Goal: Task Accomplishment & Management: Use online tool/utility

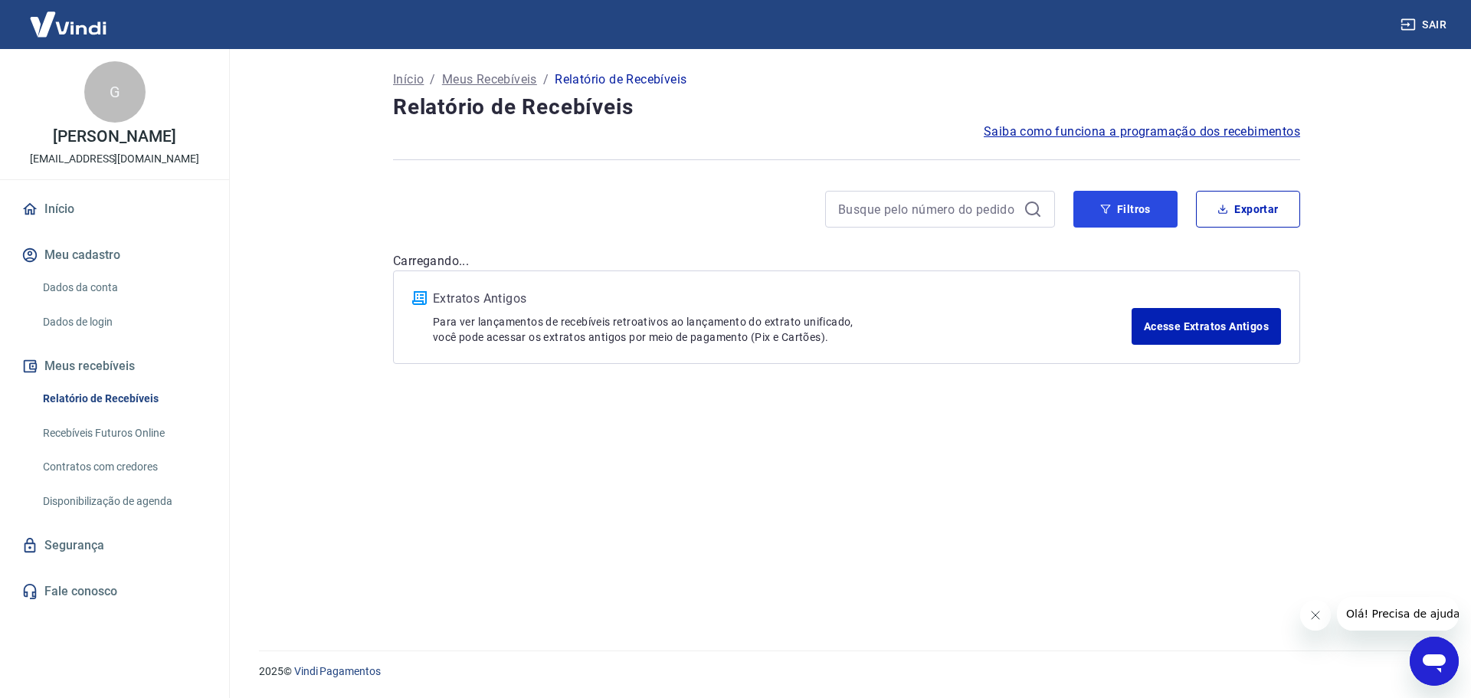
click at [1109, 211] on button "Filtros" at bounding box center [1125, 209] width 104 height 37
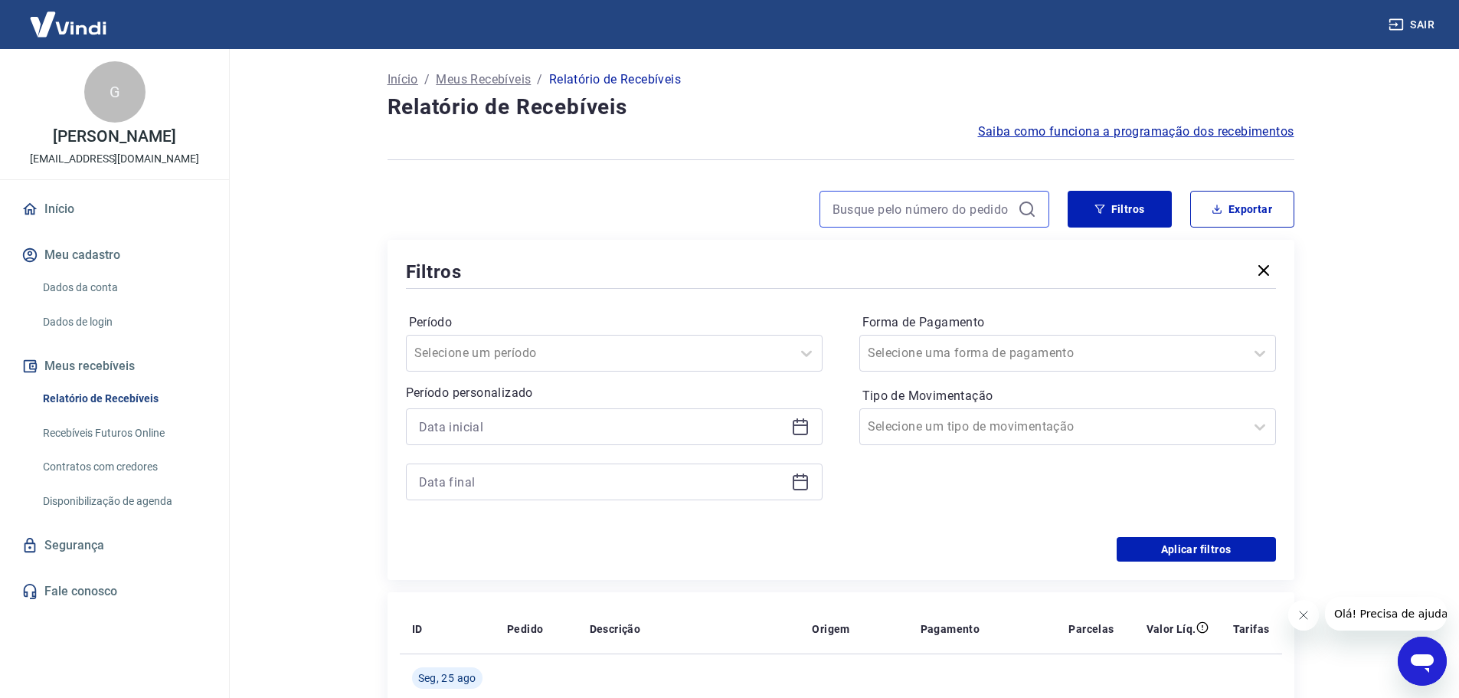
click at [876, 201] on input at bounding box center [922, 209] width 179 height 23
paste input "689280049"
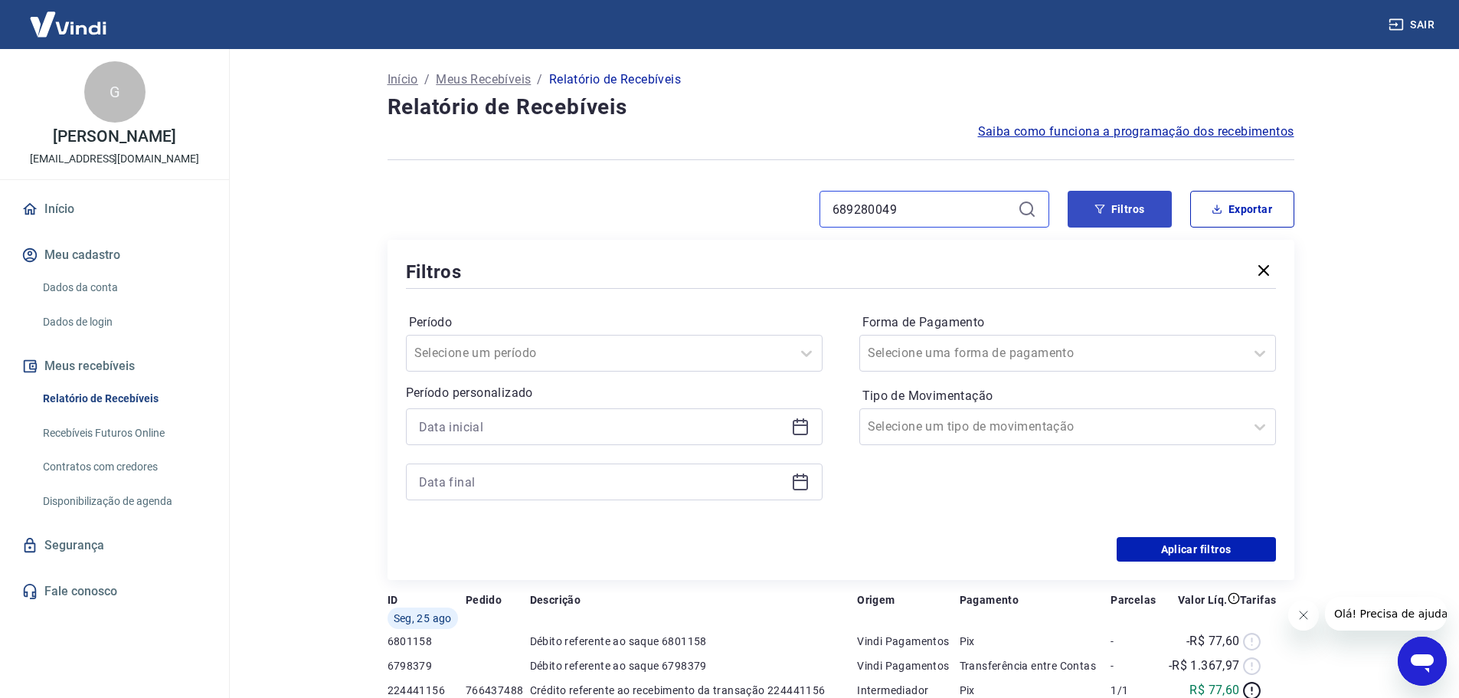
type input "689280049"
click at [1114, 201] on button "Filtros" at bounding box center [1120, 209] width 104 height 37
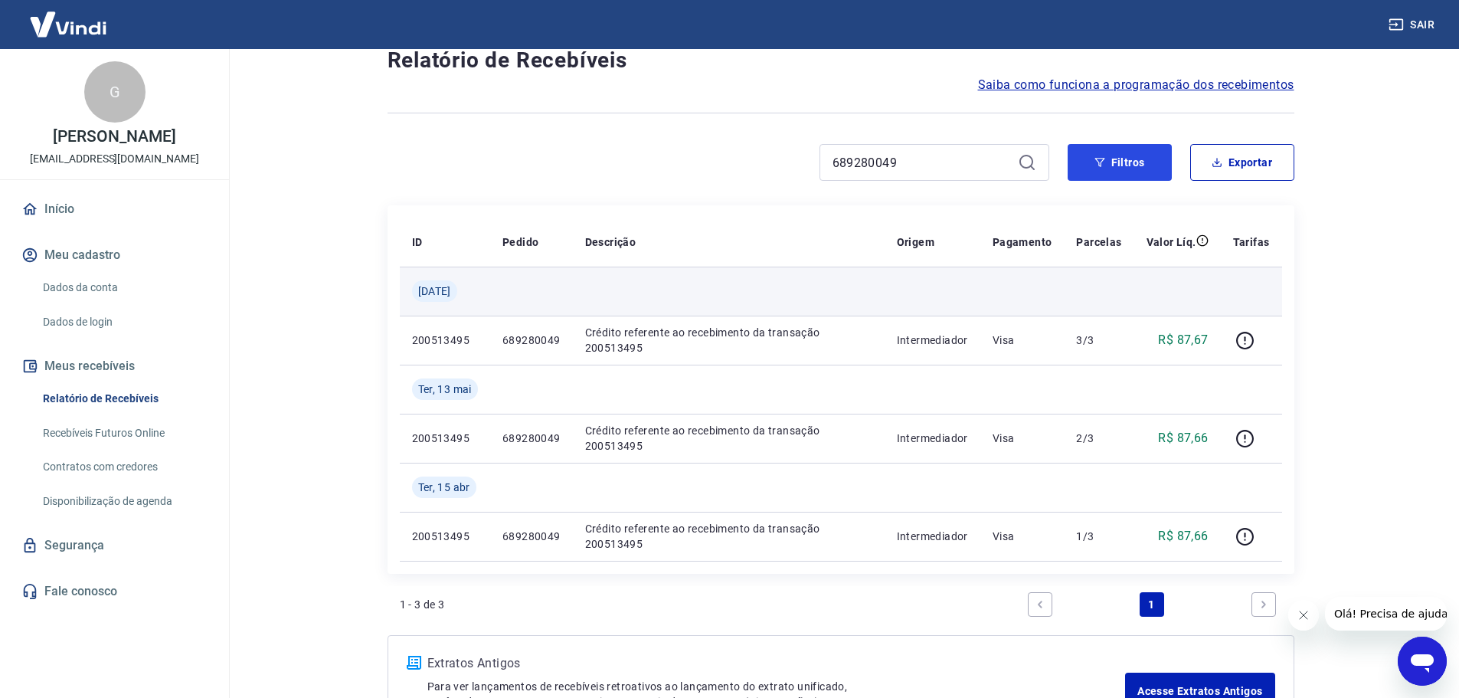
scroll to position [85, 0]
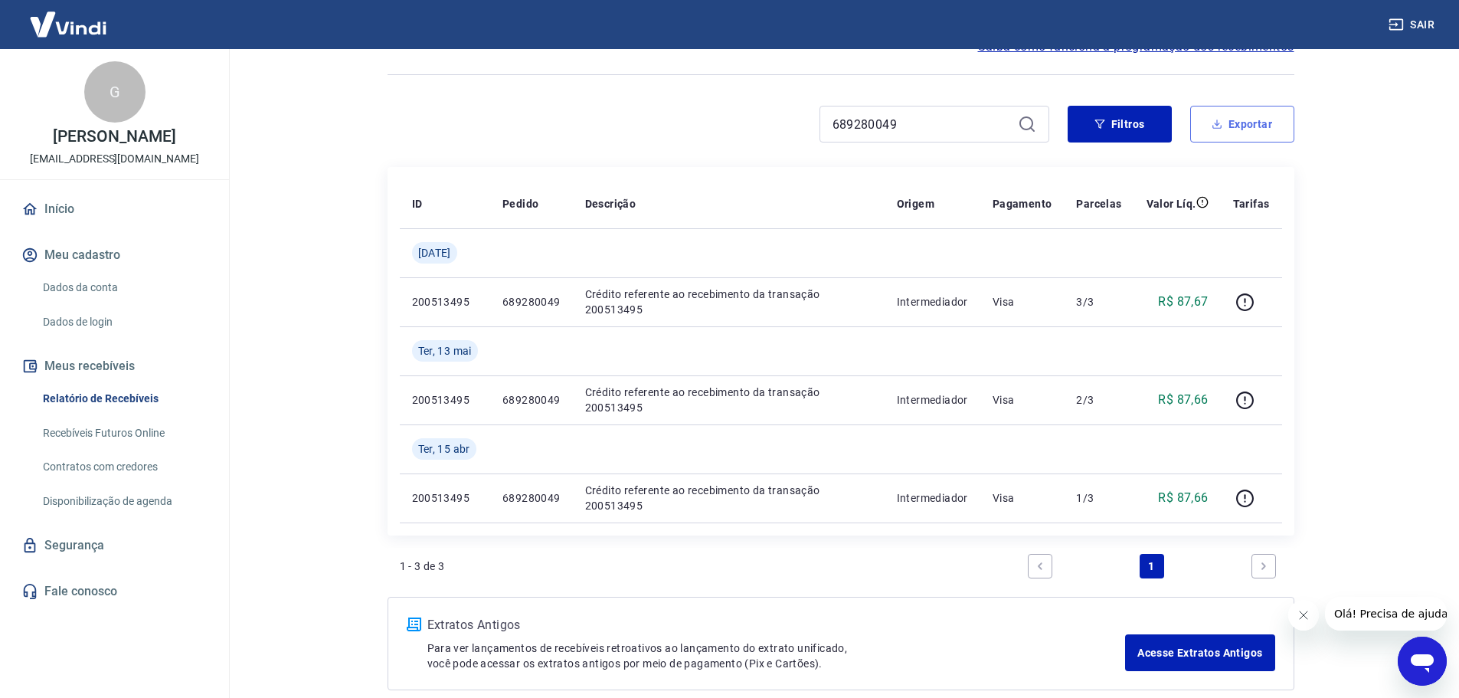
click at [1216, 125] on icon "button" at bounding box center [1216, 124] width 5 height 3
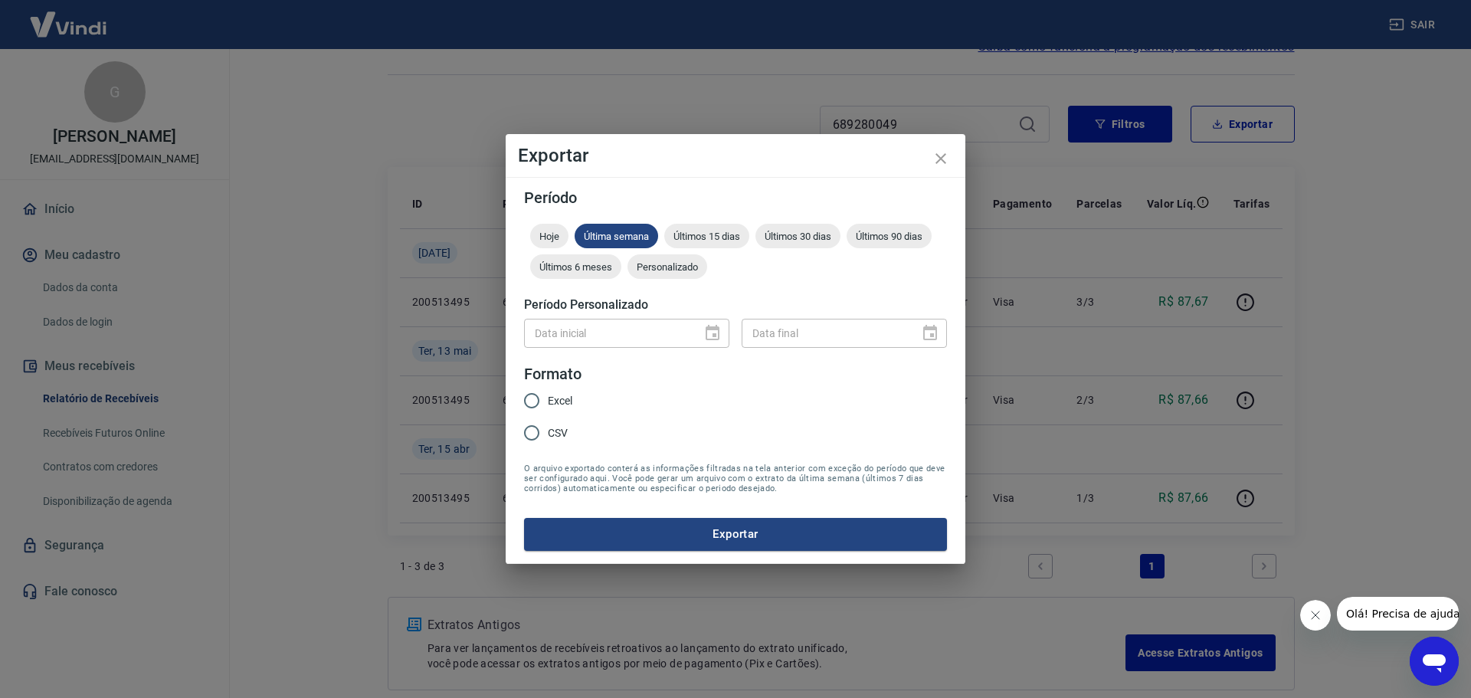
click at [531, 394] on input "Excel" at bounding box center [532, 401] width 32 height 32
radio input "true"
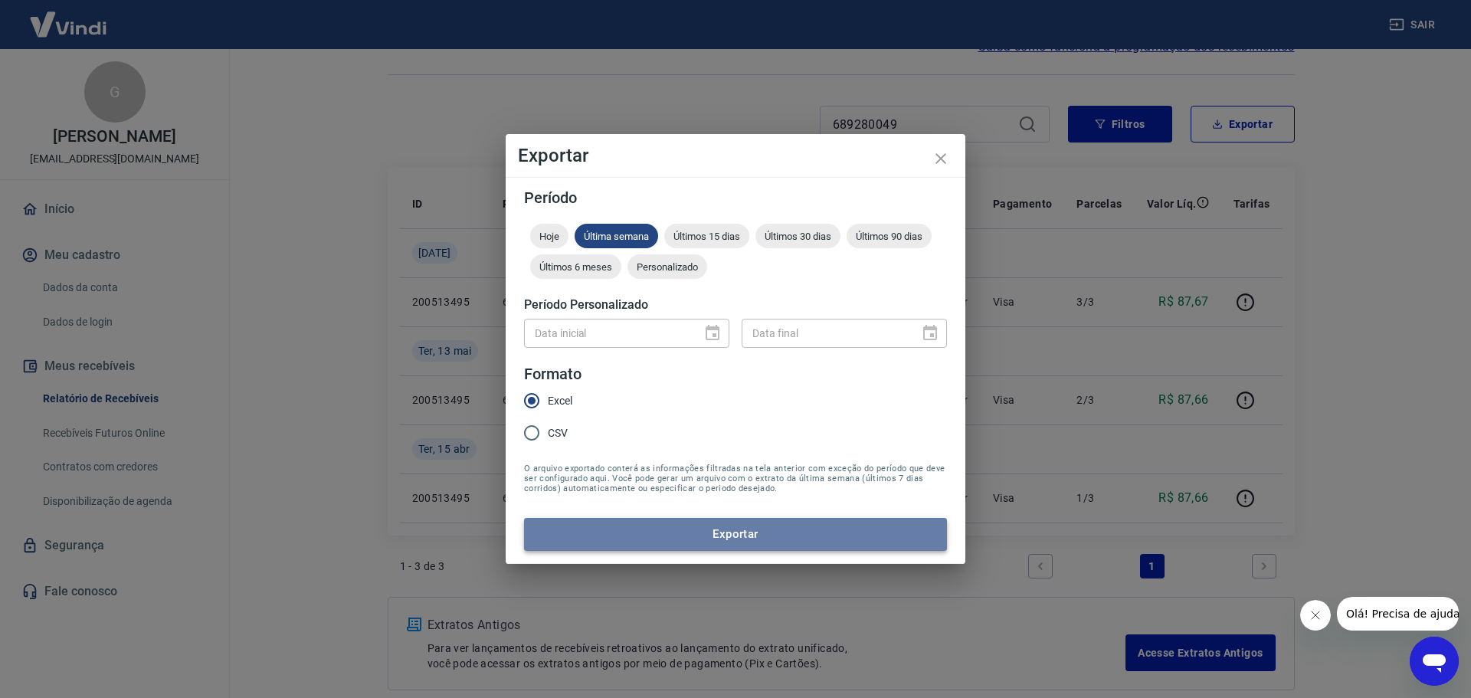
click at [711, 525] on button "Exportar" at bounding box center [735, 534] width 423 height 32
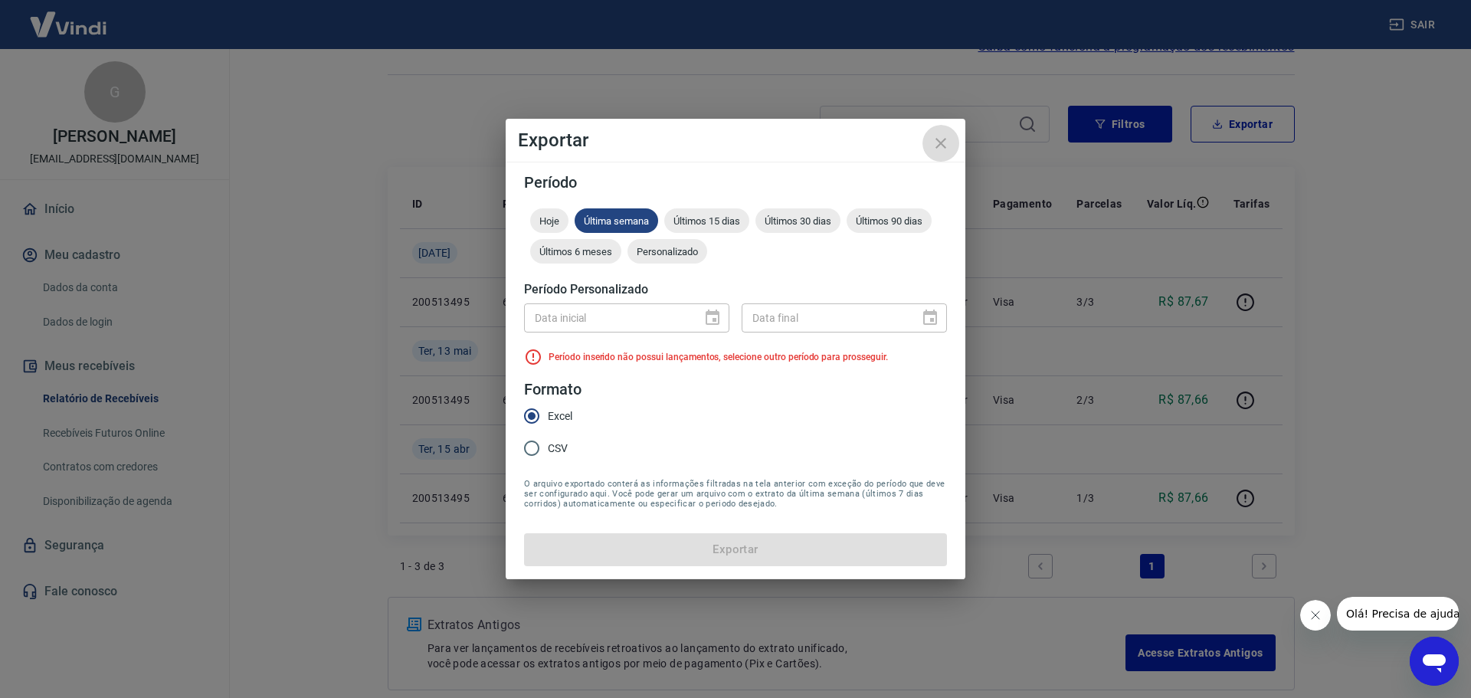
click at [943, 142] on icon "close" at bounding box center [940, 143] width 18 height 18
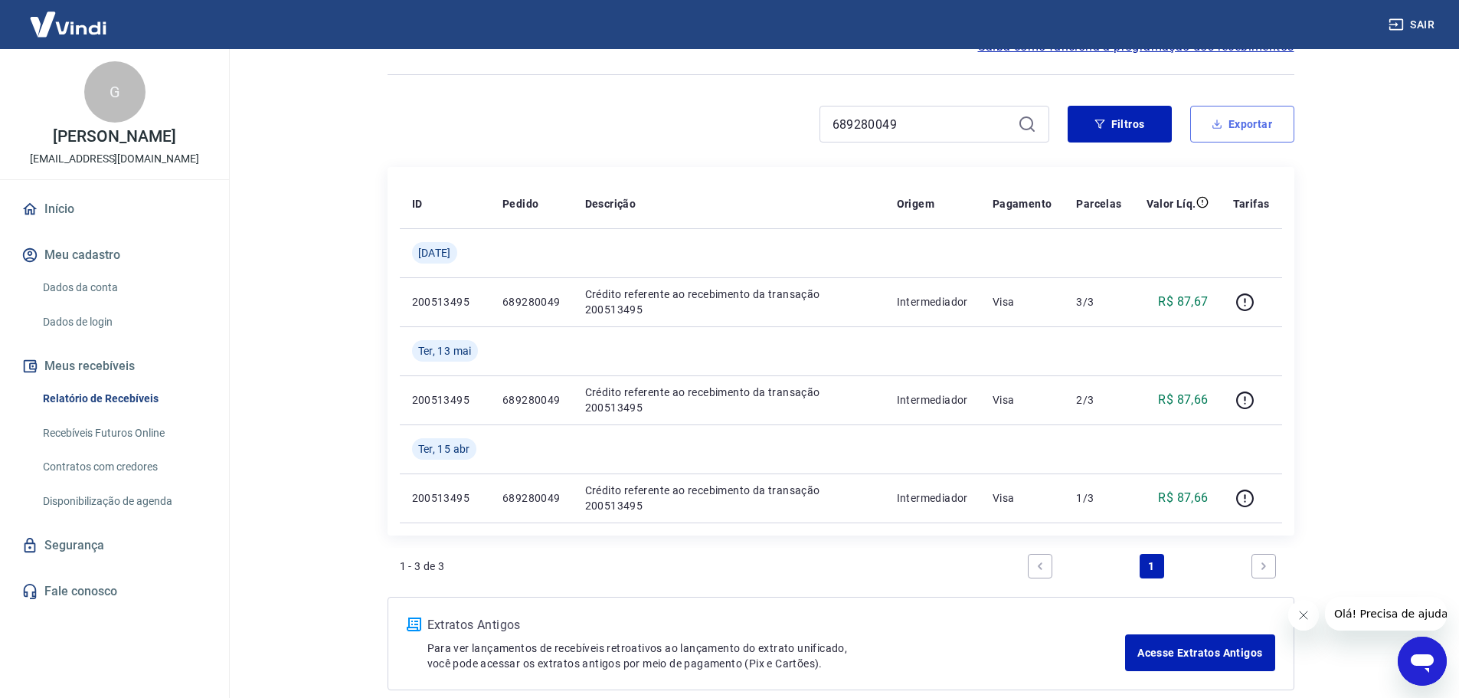
click at [1226, 116] on button "Exportar" at bounding box center [1242, 124] width 104 height 37
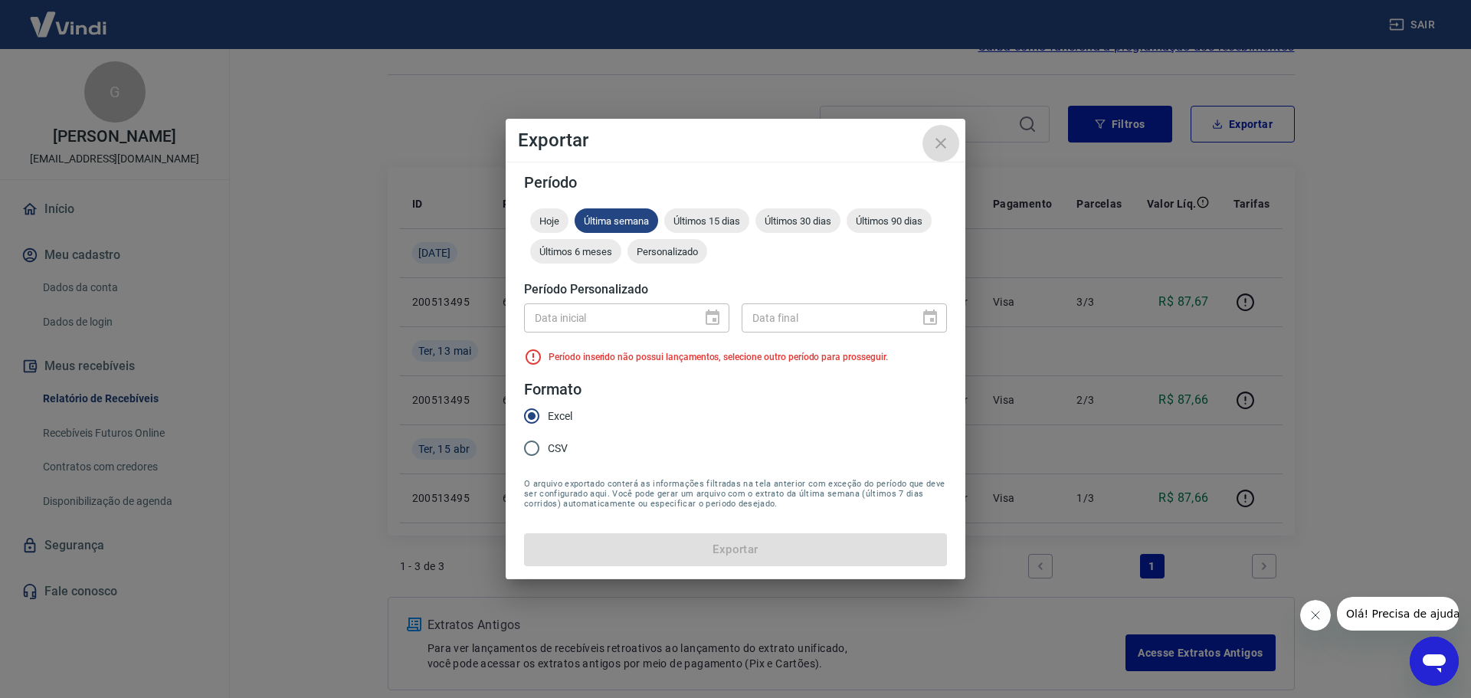
click at [943, 149] on icon "close" at bounding box center [940, 143] width 18 height 18
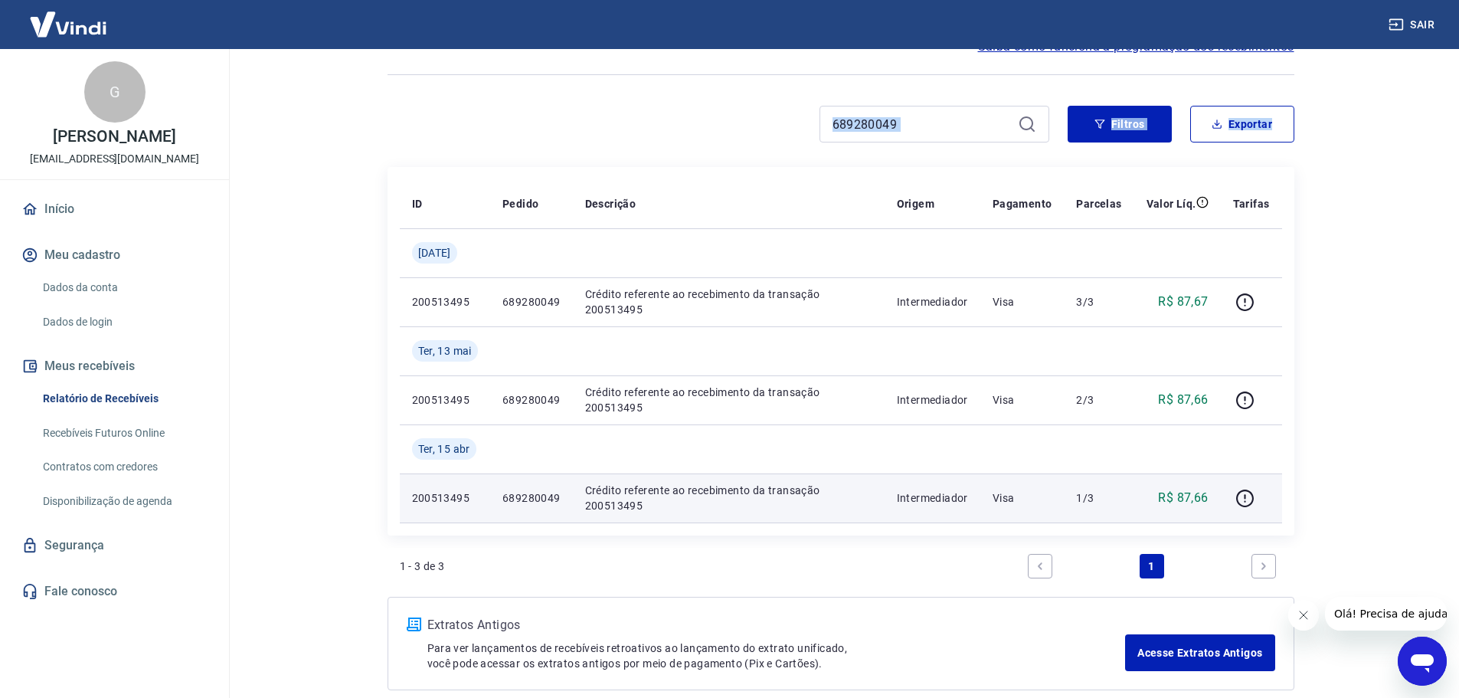
drag, startPoint x: 372, startPoint y: 147, endPoint x: 427, endPoint y: 498, distance: 355.3
click at [405, 495] on div "Início / Meus Recebíveis / Relatório de Recebíveis Relatório de Recebíveis Saib…" at bounding box center [841, 336] width 944 height 745
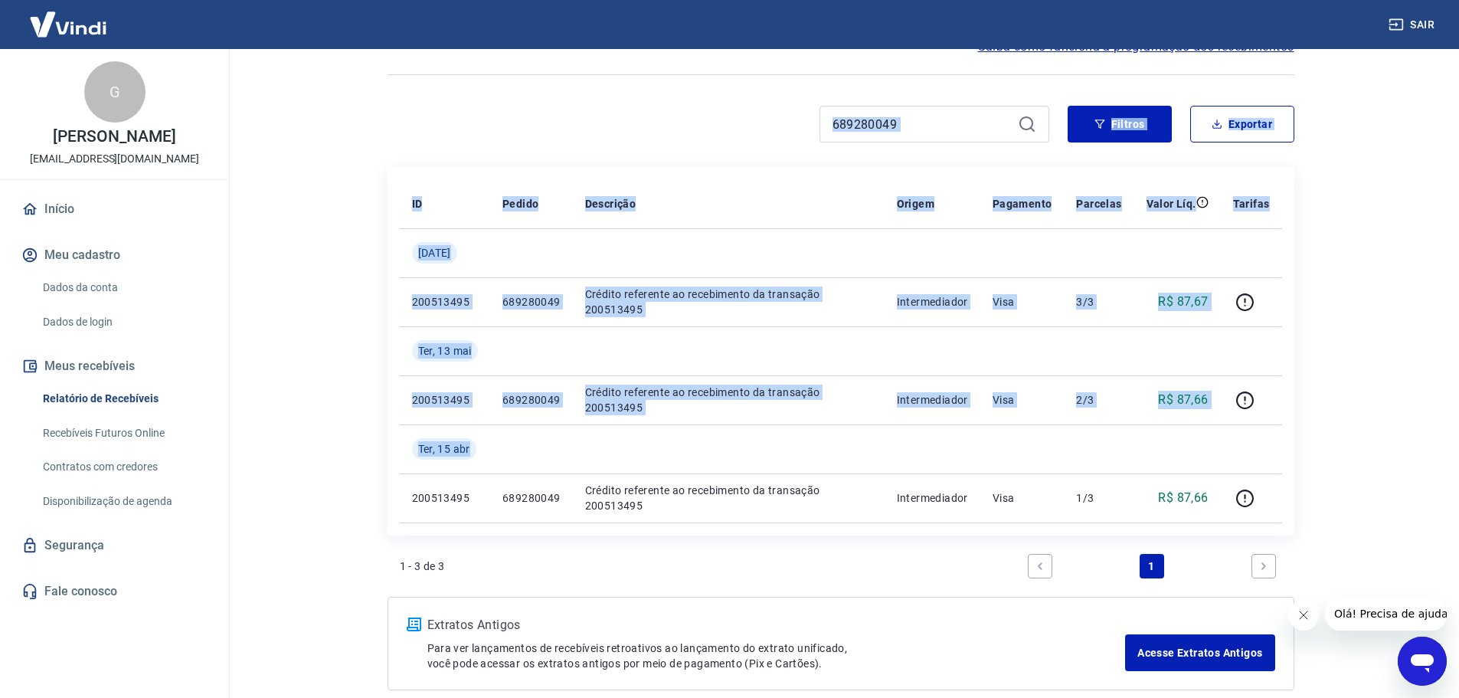
click at [332, 316] on main "Início / Meus Recebíveis / Relatório de Recebíveis Relatório de Recebíveis Saib…" at bounding box center [840, 288] width 1237 height 649
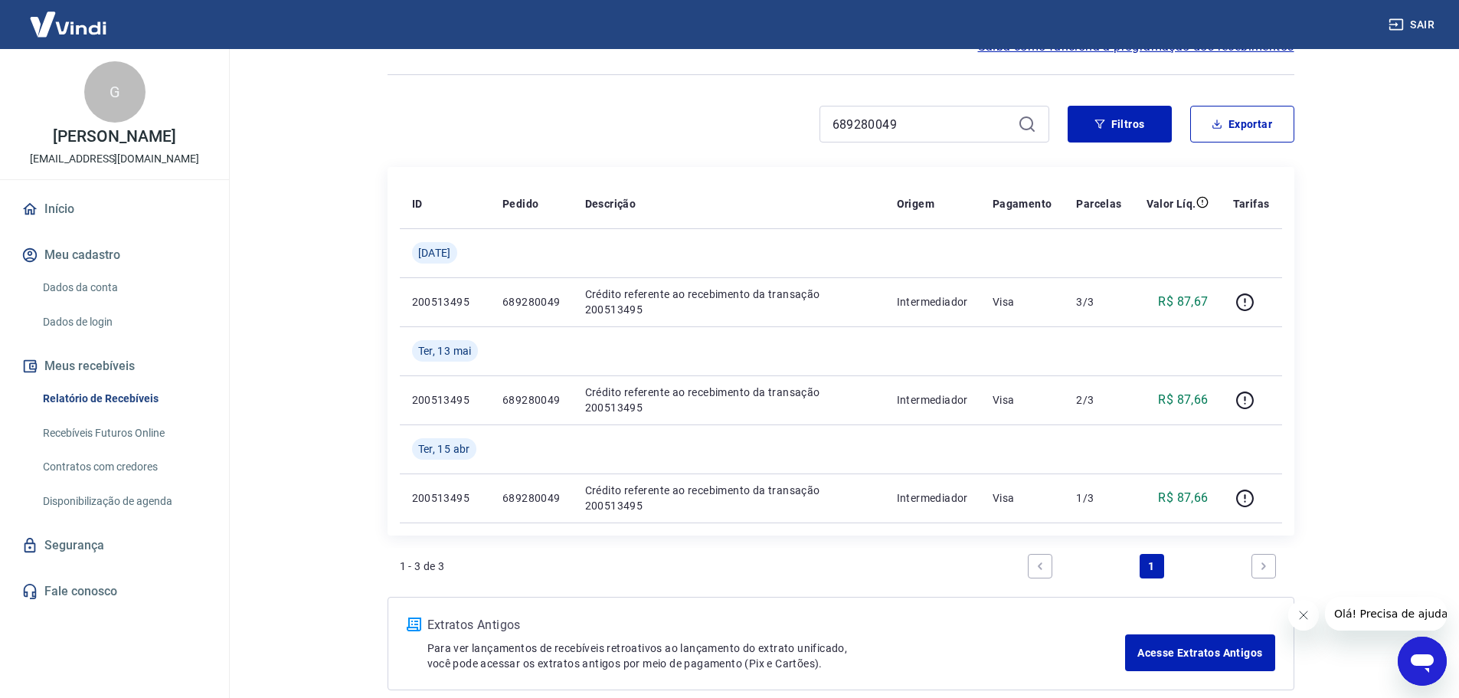
click at [1303, 614] on icon "Fechar mensagem da empresa" at bounding box center [1303, 615] width 12 height 12
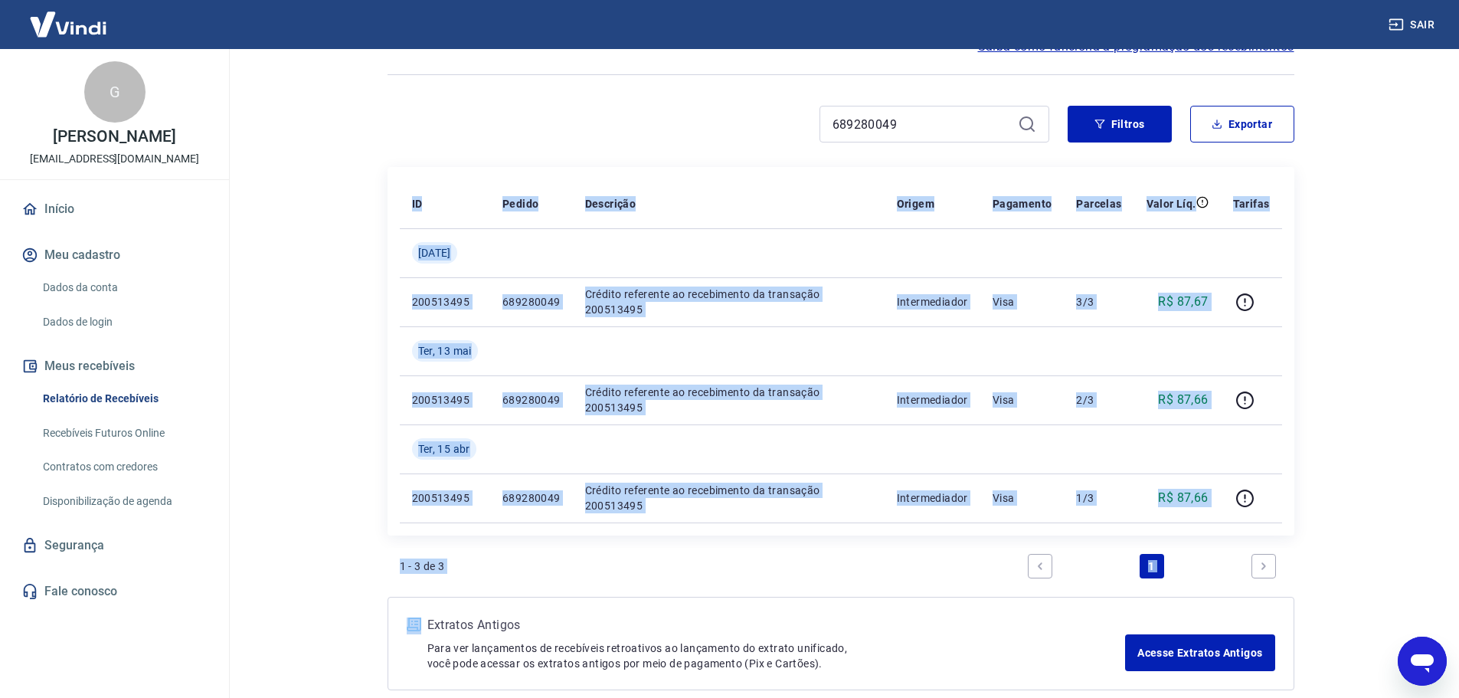
drag, startPoint x: 1312, startPoint y: 545, endPoint x: 334, endPoint y: 266, distance: 1017.4
click at [336, 279] on main "Início / Meus Recebíveis / Relatório de Recebíveis Relatório de Recebíveis Saib…" at bounding box center [840, 288] width 1237 height 649
click at [331, 250] on main "Início / Meus Recebíveis / Relatório de Recebíveis Relatório de Recebíveis Saib…" at bounding box center [840, 288] width 1237 height 649
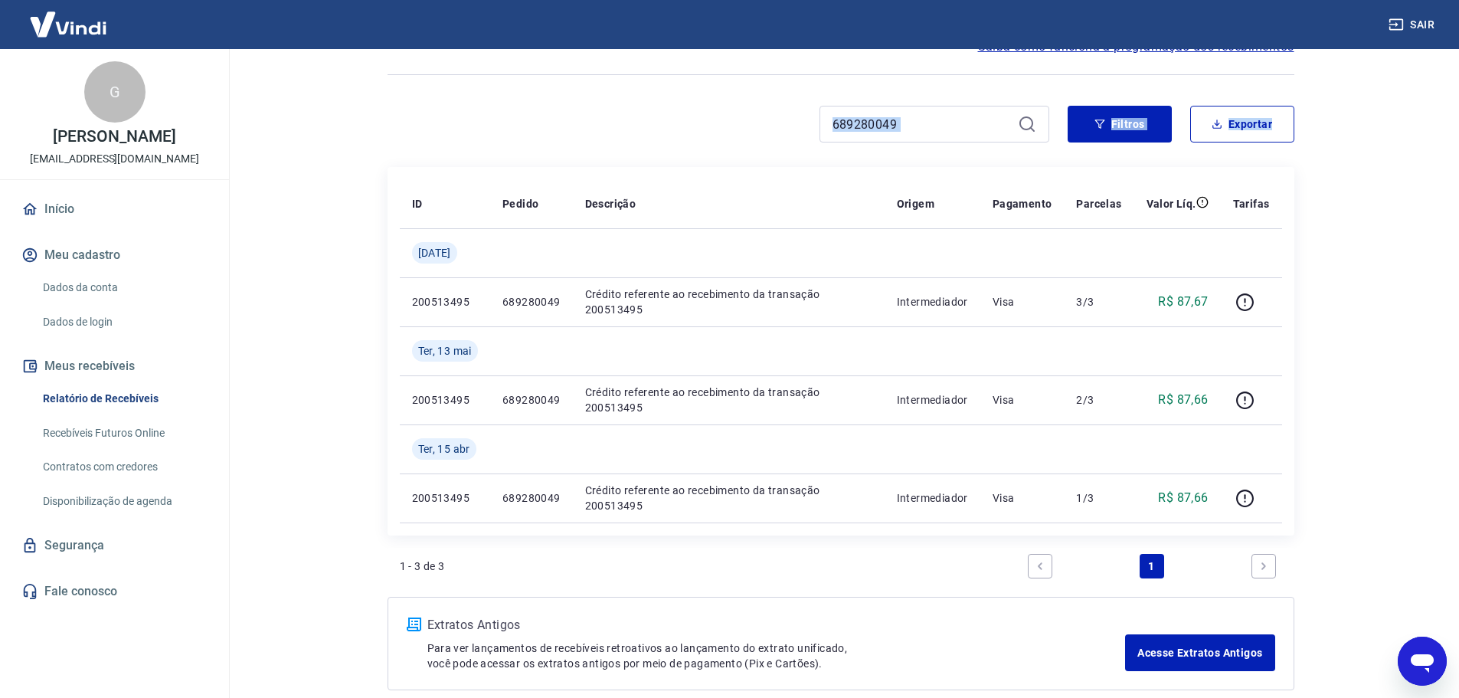
drag, startPoint x: 322, startPoint y: 145, endPoint x: 370, endPoint y: 337, distance: 198.2
click at [370, 331] on main "Início / Meus Recebíveis / Relatório de Recebíveis Relatório de Recebíveis Saib…" at bounding box center [840, 288] width 1237 height 649
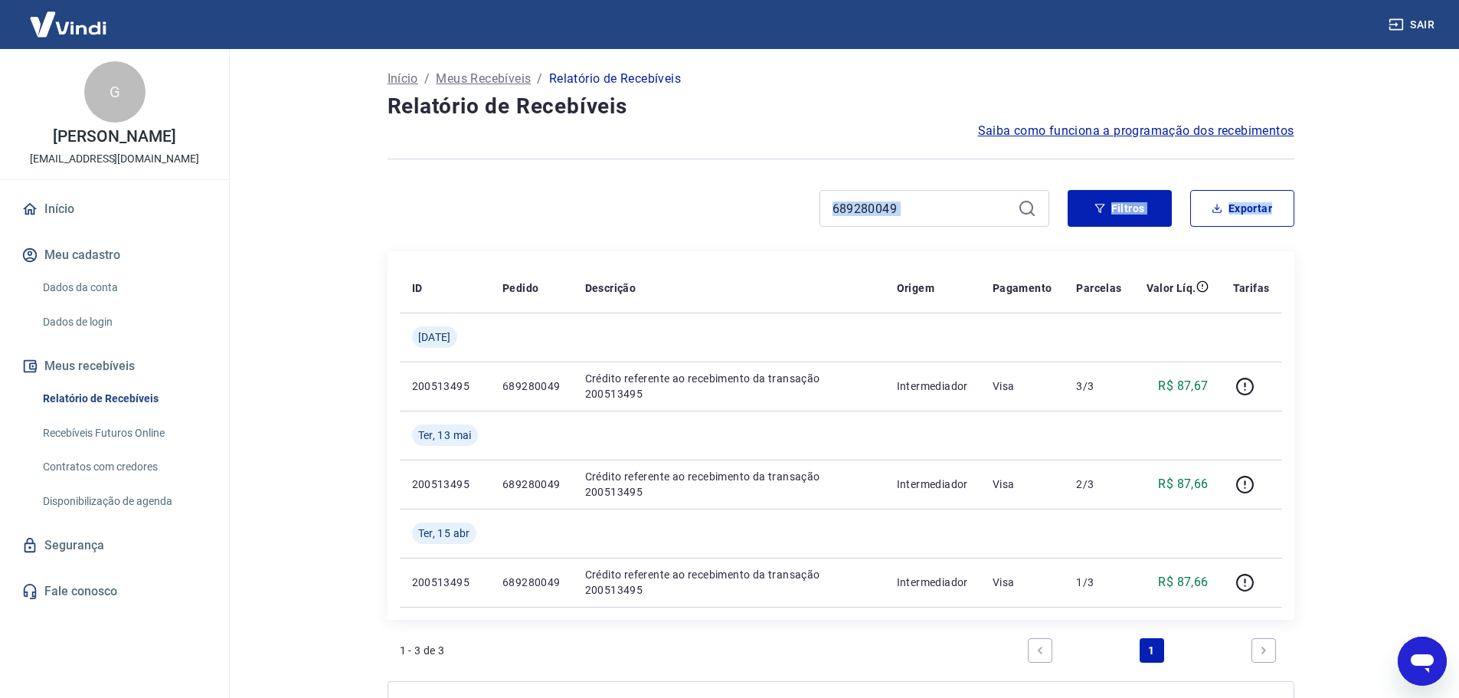
scroll to position [0, 0]
